Goal: Communication & Community: Answer question/provide support

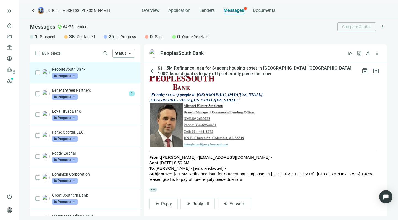
scroll to position [442, 0]
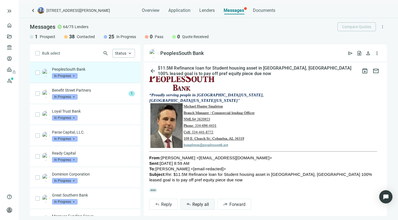
click at [192, 202] on span "Reply all" at bounding box center [200, 204] width 17 height 5
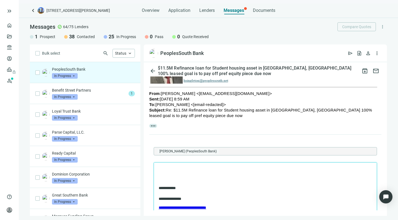
scroll to position [507, 0]
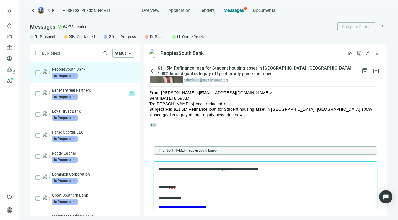
click at [257, 178] on p "Rich Text Area. Press ALT-0 for help." at bounding box center [265, 179] width 213 height 6
click at [191, 178] on p "Rich Text Area. Press ALT-0 for help." at bounding box center [265, 179] width 213 height 6
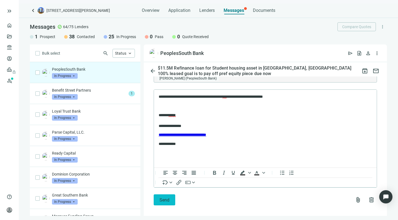
click at [160, 198] on span "Send" at bounding box center [165, 200] width 10 height 5
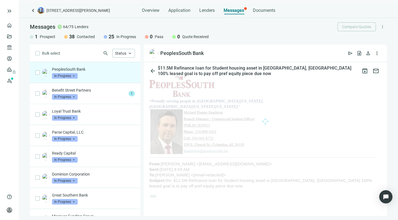
scroll to position [431, 0]
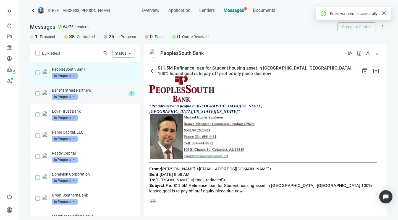
click at [92, 95] on div "Benefit Street Partners In Progress arrow_drop_down" at bounding box center [89, 94] width 74 height 12
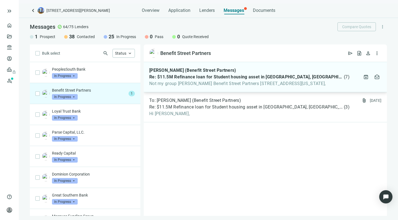
click at [211, 85] on span "Not my group Matthew Winkler Benefit Street Partners 1 Madison Avenue New York," at bounding box center [249, 84] width 200 height 6
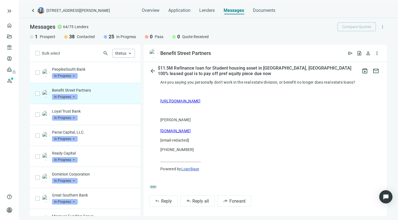
scroll to position [153, 0]
click at [192, 199] on button "reply_all Reply all" at bounding box center [198, 201] width 34 height 11
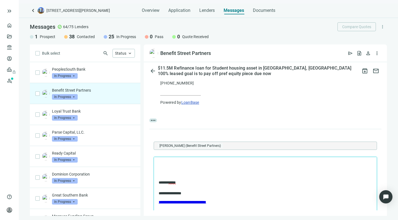
scroll to position [223, 0]
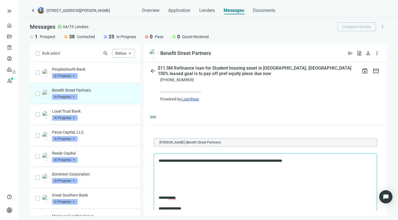
click at [314, 161] on p "**********" at bounding box center [260, 160] width 202 height 5
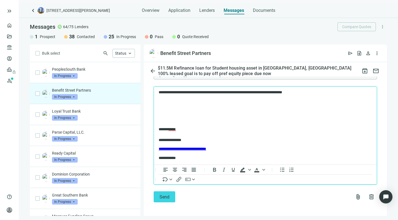
scroll to position [290, 0]
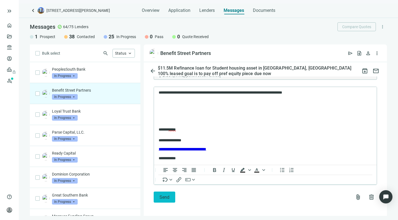
click at [161, 195] on span "Send" at bounding box center [165, 197] width 10 height 5
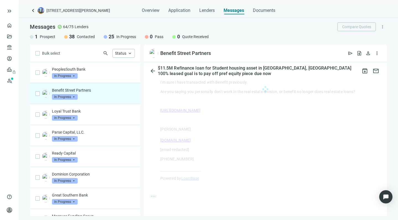
scroll to position [142, 0]
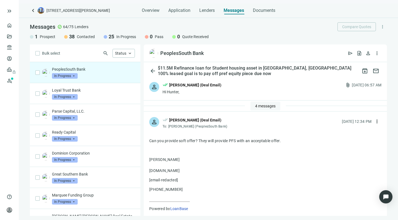
click at [263, 103] on button "4 messages" at bounding box center [266, 106] width 30 height 9
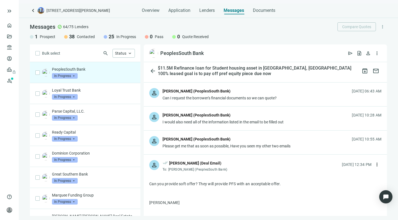
scroll to position [43, 0]
click at [219, 120] on div "I would also need all of the information listed in the email to be filled out" at bounding box center [223, 122] width 121 height 6
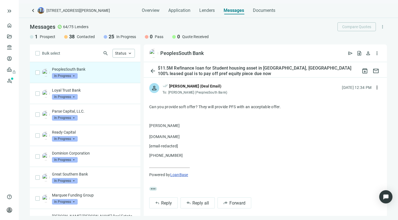
scroll to position [273, 0]
click at [191, 199] on button "reply_all Reply all" at bounding box center [198, 203] width 34 height 11
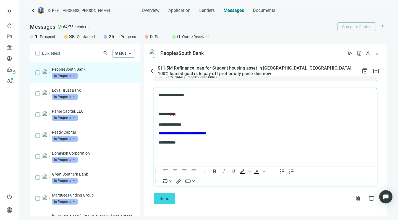
scroll to position [411, 0]
click at [160, 197] on span "Send" at bounding box center [165, 199] width 10 height 5
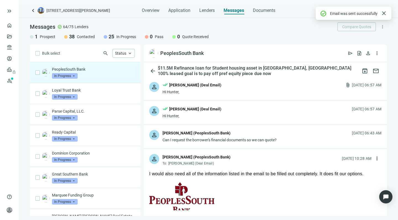
scroll to position [0, 0]
click at [213, 142] on div "Can I request the borrower's financial documents so we can quote?" at bounding box center [220, 140] width 114 height 6
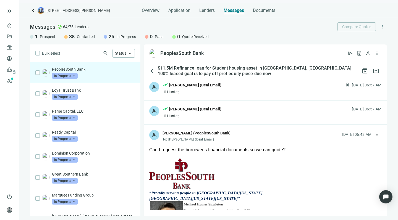
click at [229, 92] on div "person done_all [PERSON_NAME] (Deal Email) Hi Hunter, attach_file [DATE] 06:57 …" at bounding box center [265, 89] width 243 height 24
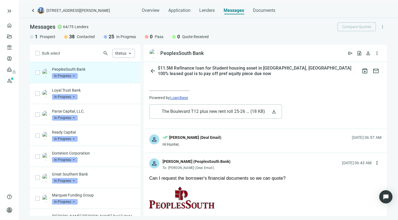
scroll to position [265, 0]
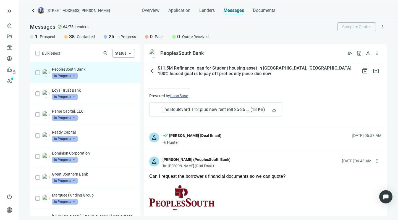
click at [210, 142] on div "Hi Hunter," at bounding box center [192, 143] width 59 height 6
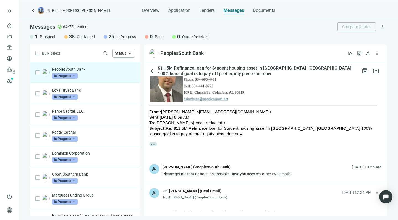
scroll to position [735, 0]
click at [154, 142] on span "more_horiz" at bounding box center [153, 144] width 8 height 4
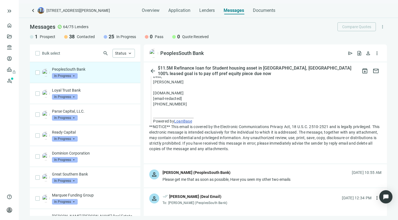
scroll to position [1073, 0]
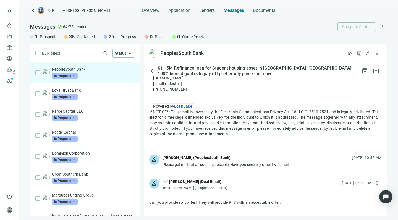
click at [189, 155] on div "[PERSON_NAME] (PeoplesSouth Bank)" at bounding box center [197, 158] width 68 height 6
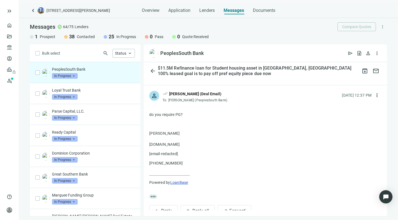
scroll to position [1441, 0]
click at [190, 209] on span "reply_all" at bounding box center [188, 211] width 4 height 4
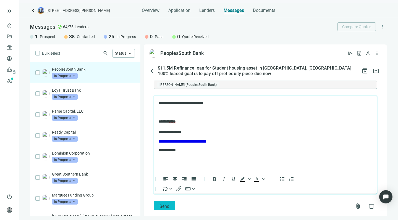
scroll to position [1578, 0]
click at [162, 204] on span "Send" at bounding box center [165, 206] width 10 height 5
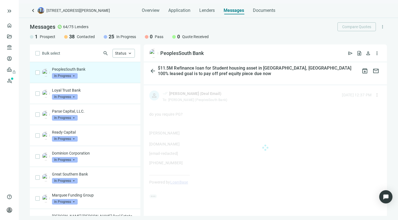
scroll to position [1430, 0]
